Goal: Task Accomplishment & Management: Manage account settings

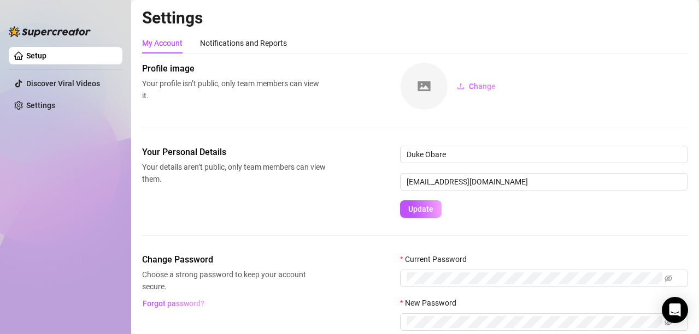
click at [103, 151] on ul "Setup Discover Viral Videos Settings" at bounding box center [66, 182] width 114 height 278
click at [81, 231] on ul "Setup Discover Viral Videos Settings" at bounding box center [66, 182] width 114 height 278
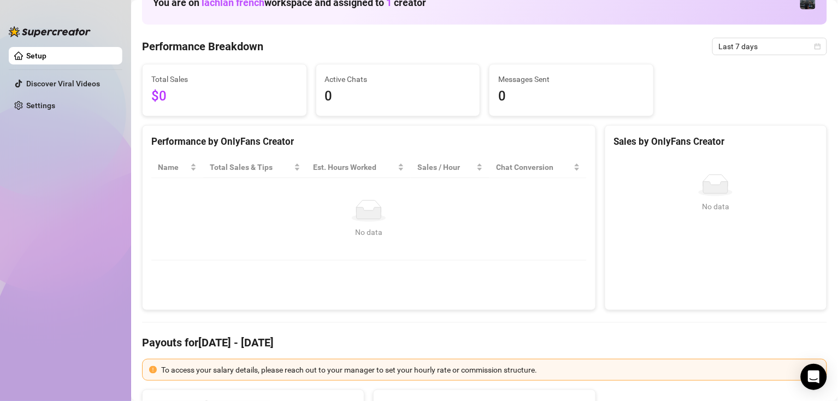
scroll to position [76, 0]
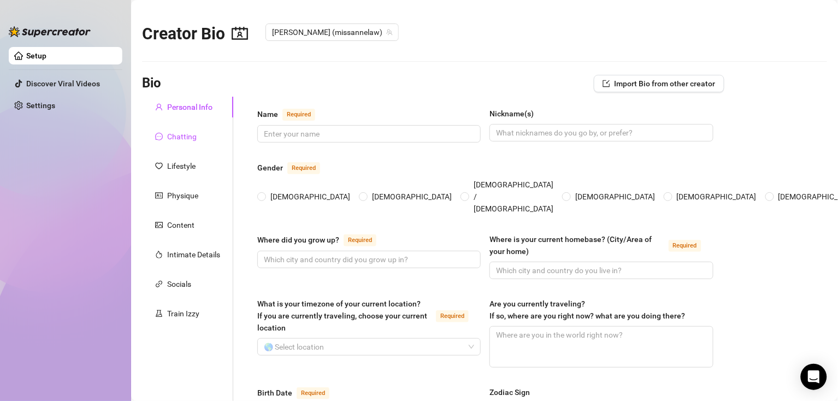
click at [188, 141] on div "Chatting" at bounding box center [181, 137] width 29 height 12
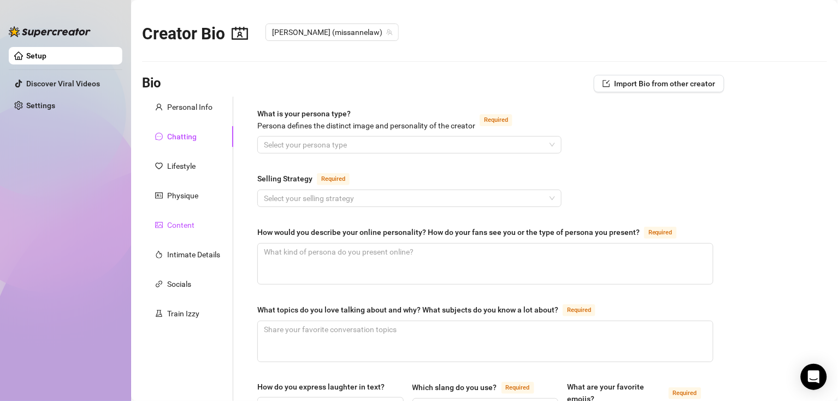
click at [182, 227] on div "Content" at bounding box center [180, 225] width 27 height 12
